Goal: Communication & Community: Participate in discussion

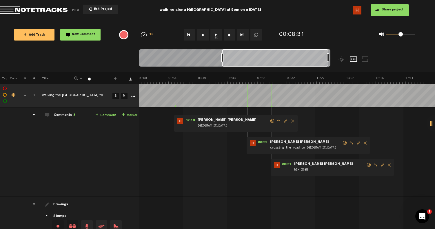
click at [215, 34] on button "1x" at bounding box center [216, 35] width 12 height 12
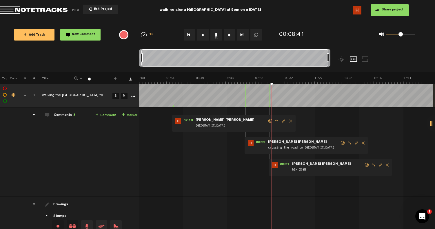
drag, startPoint x: 223, startPoint y: 60, endPoint x: 142, endPoint y: 62, distance: 80.3
click at [142, 62] on div at bounding box center [142, 57] width 2 height 9
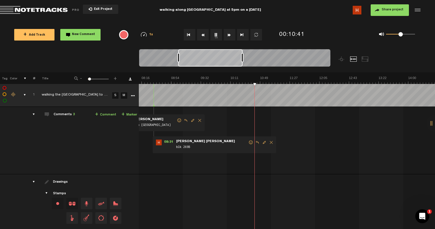
click at [229, 80] on img at bounding box center [200, 80] width 889 height 8
click at [221, 81] on img at bounding box center [200, 80] width 889 height 8
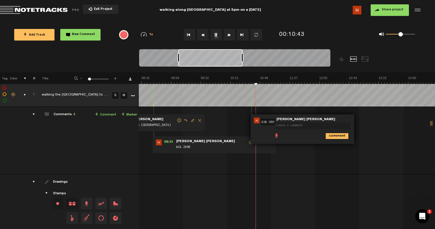
type textarea "a"
click at [276, 125] on textarea "u turned from this timing" at bounding box center [313, 126] width 75 height 7
click at [321, 124] on textarea "u-turned from this timing" at bounding box center [313, 126] width 75 height 7
drag, startPoint x: 288, startPoint y: 125, endPoint x: 317, endPoint y: 126, distance: 29.0
click at [317, 126] on textarea "u-turned from this timing" at bounding box center [313, 126] width 75 height 7
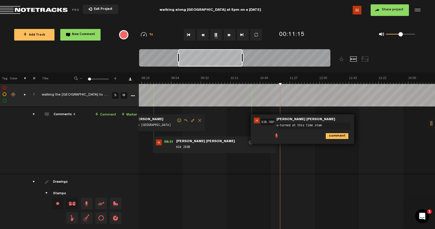
type textarea "u-turned at this time stamp"
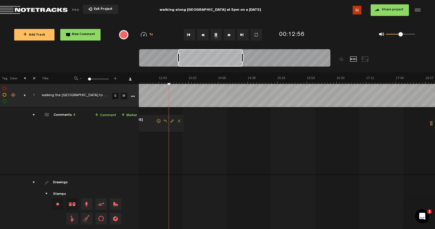
scroll to position [0, 5]
click at [191, 81] on img at bounding box center [10, 80] width 889 height 8
click at [185, 81] on img at bounding box center [10, 80] width 889 height 8
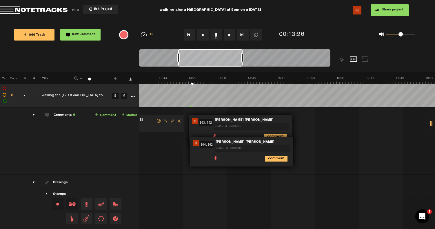
click at [229, 124] on textarea at bounding box center [251, 126] width 75 height 7
drag, startPoint x: 233, startPoint y: 144, endPoint x: 228, endPoint y: 177, distance: 32.8
click at [228, 177] on tbody "1 walking the [GEOGRAPHIC_DATA] to and from bras basah at 5.04pm to 5.24pm S M …" at bounding box center [217, 170] width 435 height 173
click at [273, 160] on icon "comment" at bounding box center [276, 159] width 23 height 6
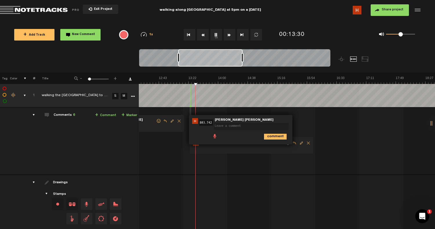
drag, startPoint x: 236, startPoint y: 124, endPoint x: 255, endPoint y: 124, distance: 18.3
click at [255, 124] on textarea at bounding box center [251, 126] width 75 height 7
click at [275, 137] on icon "comment" at bounding box center [275, 137] width 23 height 6
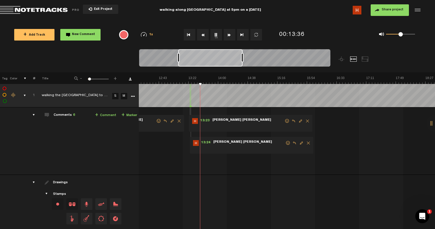
click at [304, 122] on span "Delete comment" at bounding box center [307, 121] width 7 height 4
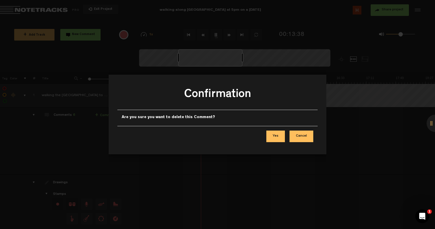
click at [279, 136] on button "Yes" at bounding box center [275, 137] width 19 height 12
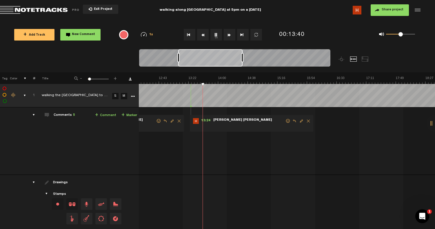
click at [219, 121] on span "[PERSON_NAME] [PERSON_NAME]" at bounding box center [243, 120] width 60 height 4
click at [298, 122] on span "Edit comment" at bounding box center [301, 121] width 7 height 4
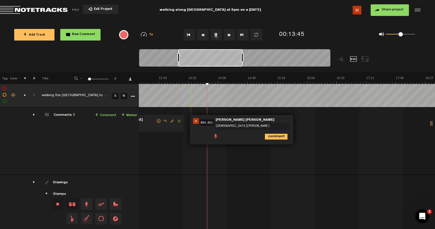
type textarea "[DEMOGRAPHIC_DATA]"
click at [271, 138] on icon "comment" at bounding box center [276, 137] width 23 height 6
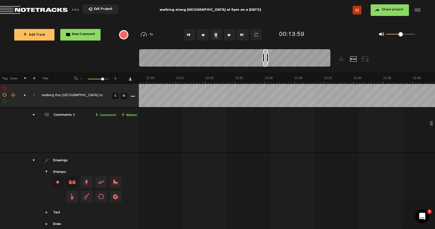
scroll to position [0, 11830]
click at [186, 65] on div at bounding box center [234, 58] width 191 height 19
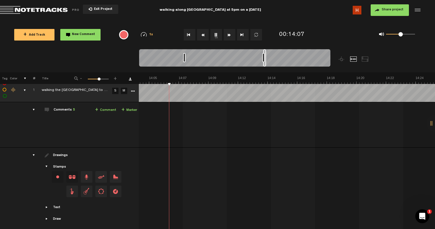
scroll to position [6, 5]
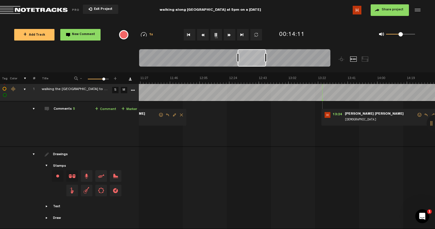
drag, startPoint x: 264, startPoint y: 58, endPoint x: 238, endPoint y: 60, distance: 25.9
click at [238, 60] on div at bounding box center [238, 57] width 2 height 9
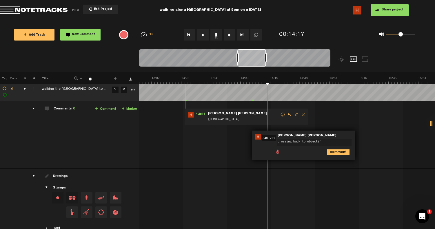
type textarea "crossing back to objectifs"
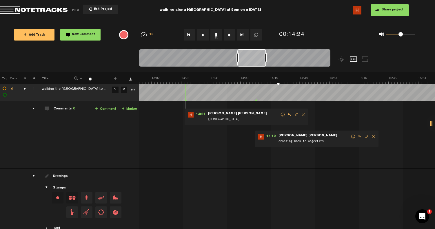
drag, startPoint x: 249, startPoint y: 99, endPoint x: 252, endPoint y: 100, distance: 3.5
click at [255, 100] on polygon at bounding box center [256, 100] width 2 height 2
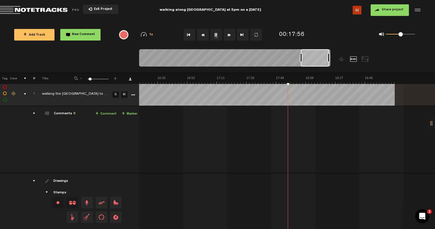
scroll to position [0, 1626]
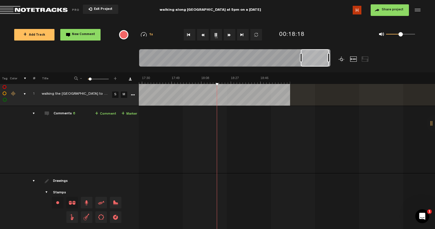
click at [339, 60] on div at bounding box center [342, 59] width 7 height 5
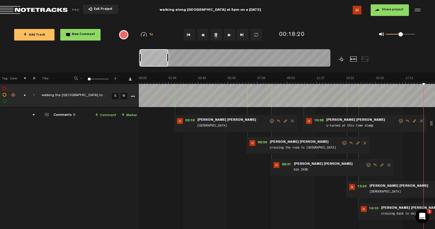
scroll to position [0, 5]
click at [342, 59] on div at bounding box center [342, 59] width 7 height 5
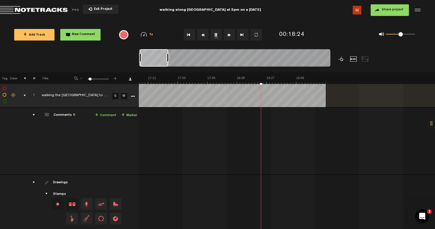
click at [343, 60] on div at bounding box center [342, 59] width 7 height 5
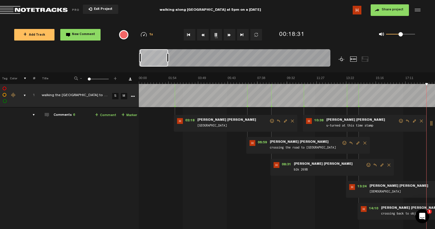
drag, startPoint x: 431, startPoint y: 126, endPoint x: 435, endPoint y: 127, distance: 3.8
click at [435, 127] on div at bounding box center [435, 123] width 17 height 17
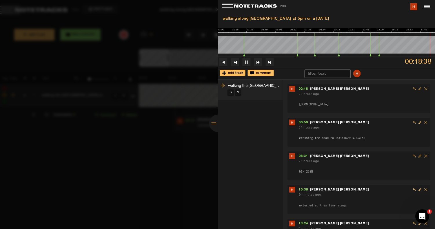
click at [214, 125] on div at bounding box center [217, 123] width 17 height 17
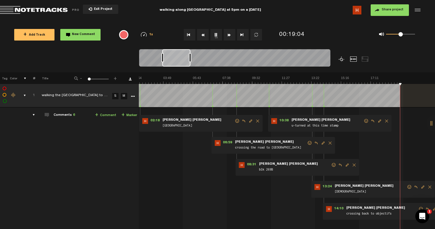
scroll to position [3, 0]
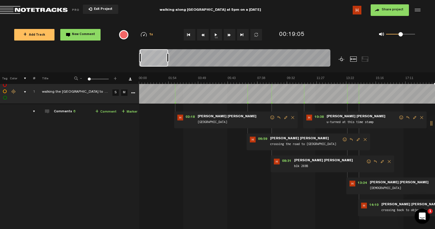
drag, startPoint x: 424, startPoint y: 219, endPoint x: 331, endPoint y: 217, distance: 93.1
click at [415, 217] on html at bounding box center [422, 216] width 14 height 14
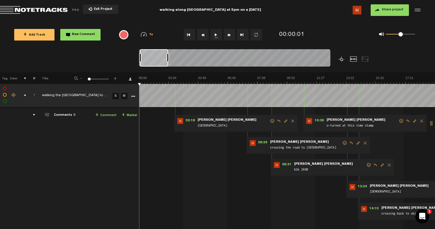
click at [112, 100] on tr "1 walking the [GEOGRAPHIC_DATA] to and from bras basah at 5.04pm to 5.24pm S M …" at bounding box center [217, 95] width 435 height 23
click at [139, 124] on td "1 walking the [GEOGRAPHIC_DATA] to and from bras basah at 5.04pm to 5.24pm S M …" at bounding box center [287, 175] width 296 height 134
click at [131, 124] on td "Comments 6 + Comment + Marker" at bounding box center [87, 175] width 104 height 134
click at [132, 96] on icon "More" at bounding box center [133, 97] width 4 height 4
click at [106, 148] on td "Comments 6 + Comment + Marker" at bounding box center [87, 175] width 104 height 134
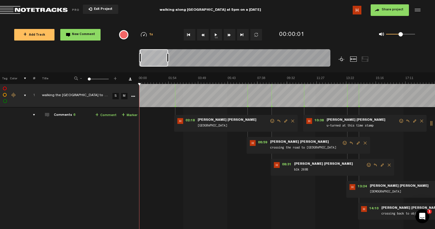
click at [116, 145] on td "Comments 6 + Comment + Marker" at bounding box center [87, 175] width 104 height 134
click at [171, 157] on div "02:18 - • [PERSON_NAME] [PERSON_NAME]: "[GEOGRAPHIC_DATA]" [PERSON_NAME][GEOGRA…" at bounding box center [287, 176] width 295 height 129
drag, startPoint x: 139, startPoint y: 75, endPoint x: 125, endPoint y: 77, distance: 14.4
click at [125, 77] on tr "Tag Color # Title - 1 100 1 +" at bounding box center [217, 78] width 435 height 12
drag, startPoint x: 139, startPoint y: 124, endPoint x: 120, endPoint y: 128, distance: 19.3
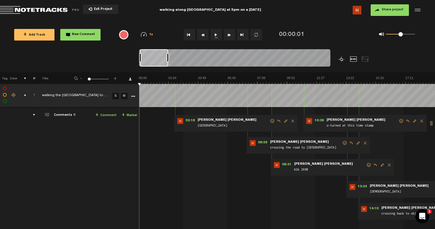
click at [120, 128] on td "Comments 6 + Comment + Marker" at bounding box center [87, 175] width 104 height 134
click at [129, 80] on link "Download comments" at bounding box center [130, 79] width 3 height 3
click at [127, 88] on tr "1 walking the [GEOGRAPHIC_DATA] to and from bras basah at 5.04pm to 5.24pm S M …" at bounding box center [217, 95] width 435 height 23
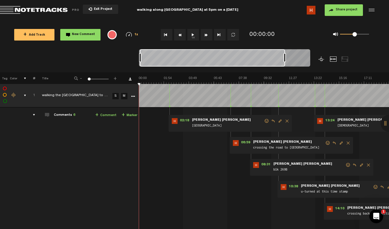
click at [96, 0] on md-toolbar "Exit Project walking along [GEOGRAPHIC_DATA] at 5pm on a [DATE] Share project S…" at bounding box center [194, 10] width 389 height 20
